Goal: Find specific page/section: Find specific page/section

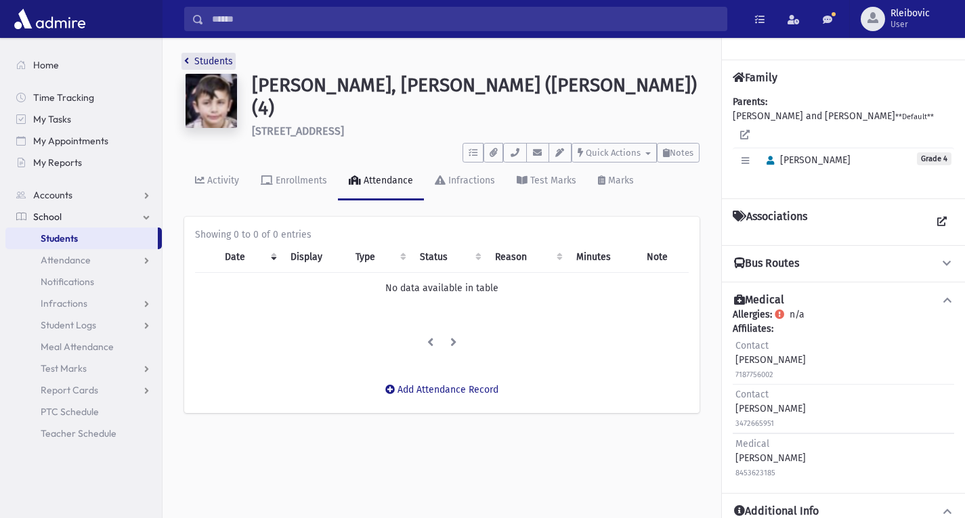
click at [198, 62] on link "Students" at bounding box center [208, 62] width 49 height 12
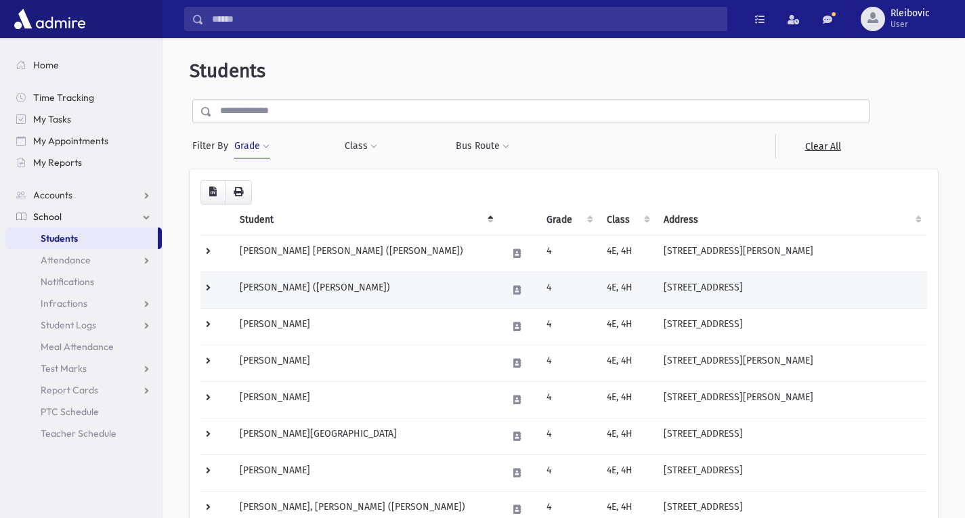
click at [284, 281] on td "[PERSON_NAME] ([PERSON_NAME])" at bounding box center [365, 290] width 267 height 37
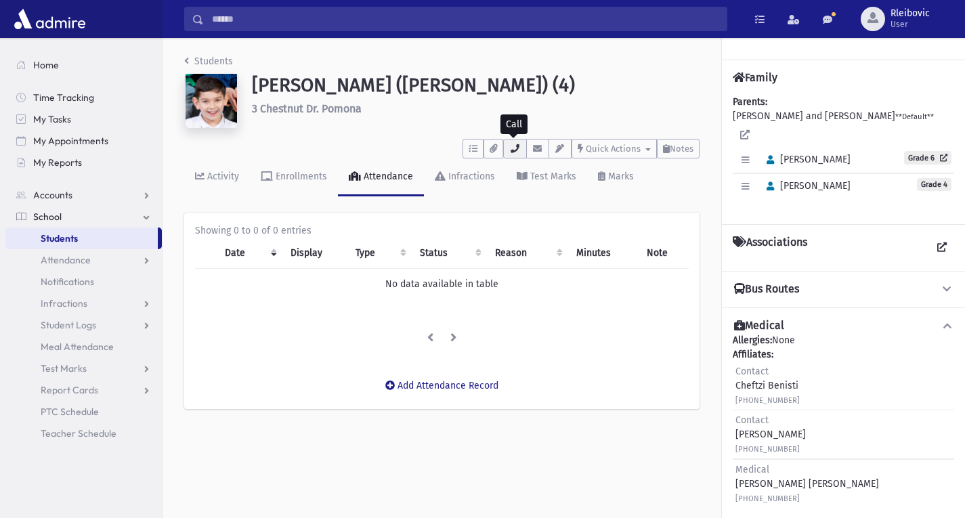
click at [512, 146] on icon "button" at bounding box center [514, 148] width 11 height 9
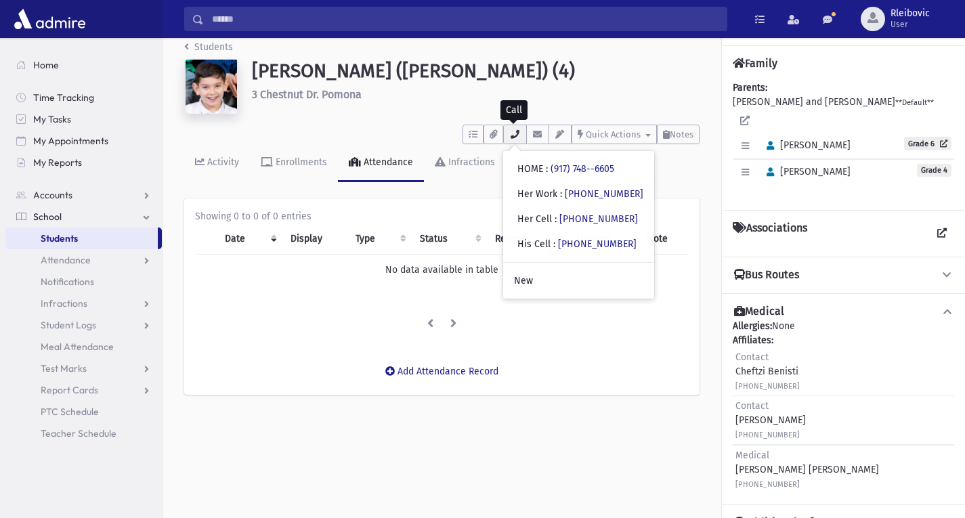
scroll to position [14, 0]
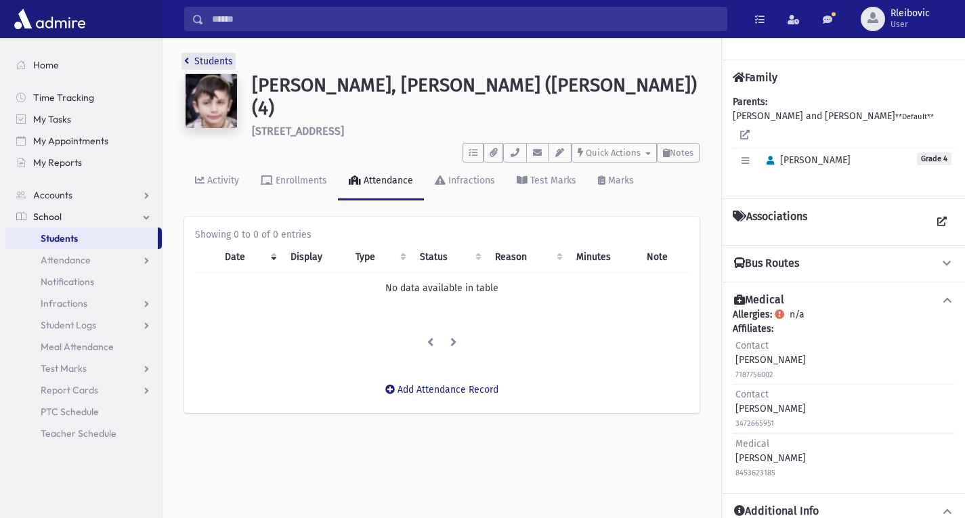
click at [207, 59] on link "Students" at bounding box center [208, 62] width 49 height 12
